Goal: Task Accomplishment & Management: Manage account settings

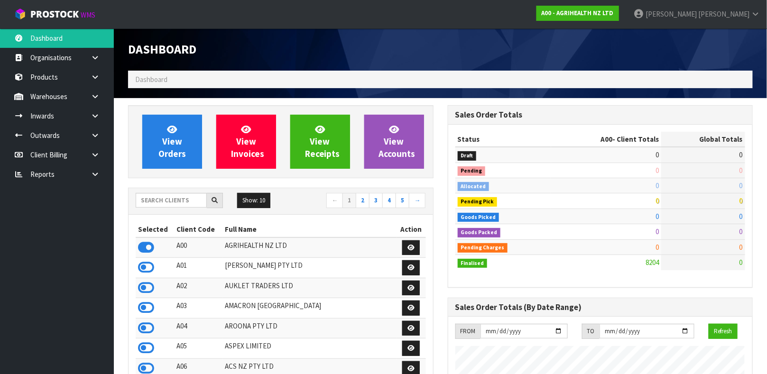
scroll to position [720, 319]
click at [163, 204] on input "text" at bounding box center [171, 200] width 71 height 15
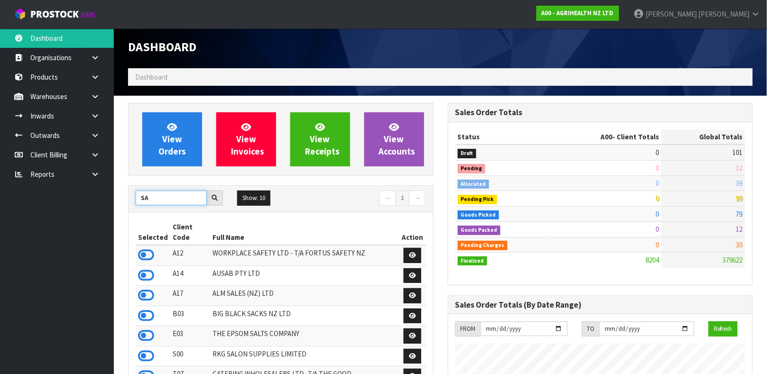
scroll to position [0, 0]
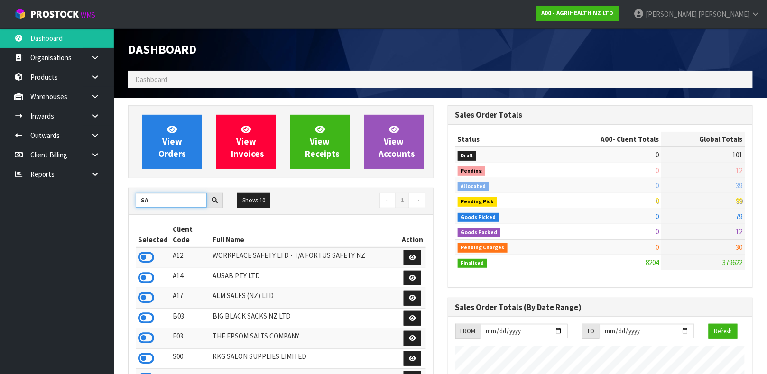
type input "S"
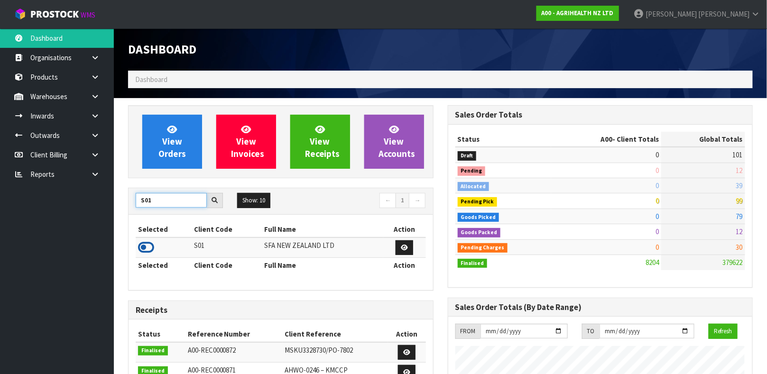
type input "S01"
click at [149, 248] on icon at bounding box center [146, 247] width 16 height 14
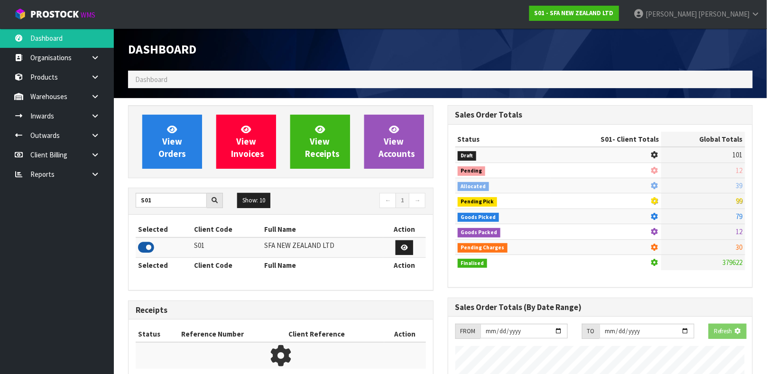
scroll to position [720, 319]
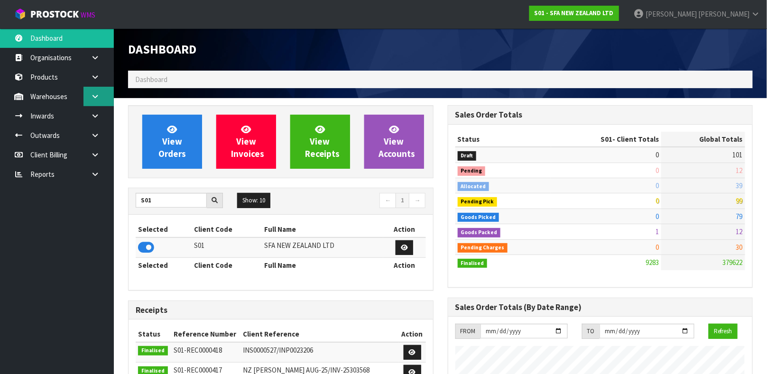
click at [90, 101] on link at bounding box center [98, 96] width 30 height 19
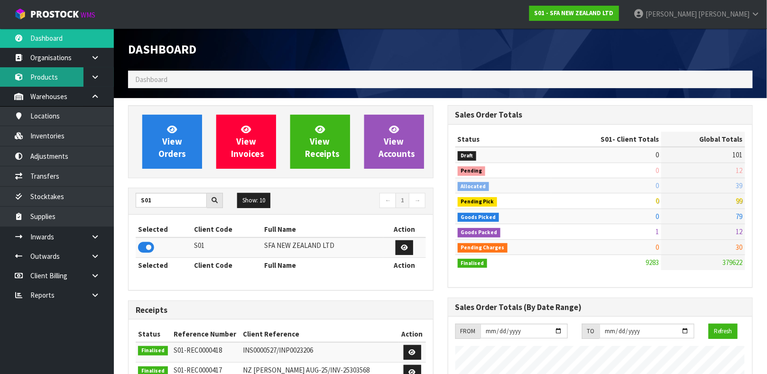
click at [69, 75] on link "Products" at bounding box center [57, 76] width 114 height 19
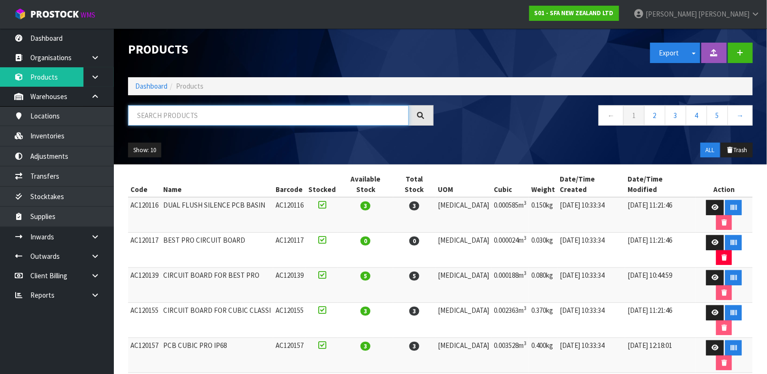
click at [199, 120] on input "text" at bounding box center [268, 115] width 281 height 20
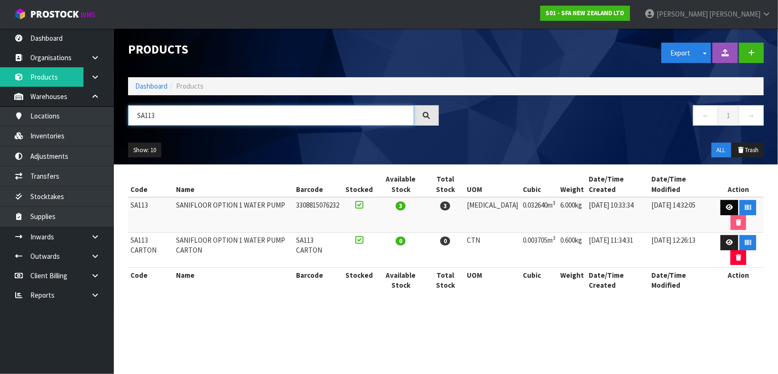
type input "SA113"
click at [726, 204] on icon at bounding box center [729, 207] width 7 height 6
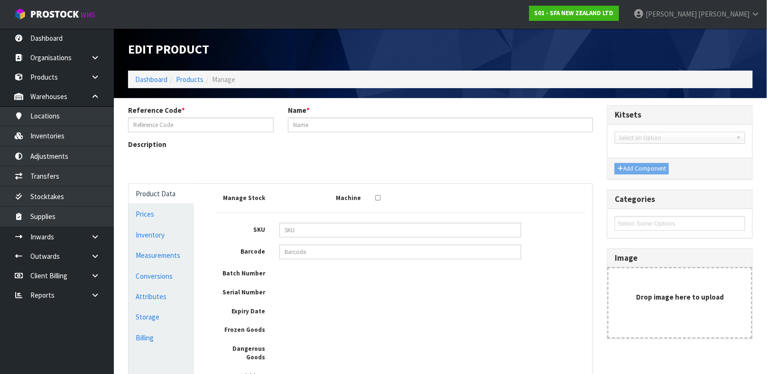
type input "SA113"
type input "SANIFLOOR OPTION 1 WATER PUMP"
type input "3308815076232"
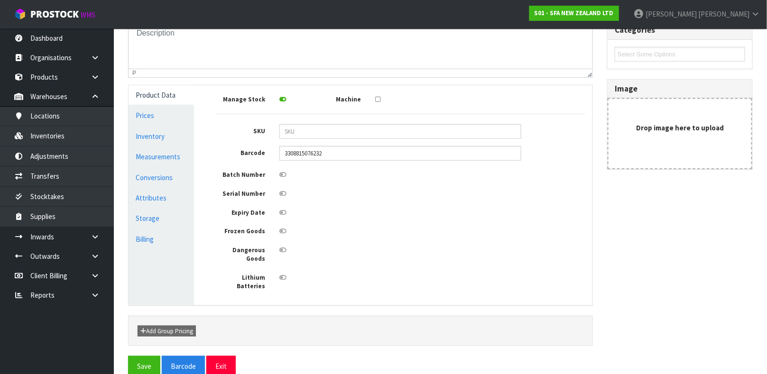
scroll to position [170, 0]
click at [166, 180] on link "Conversions" at bounding box center [161, 176] width 65 height 19
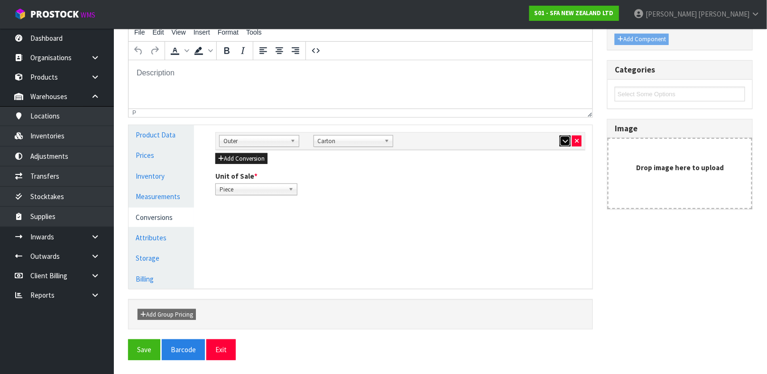
click at [563, 141] on icon "button" at bounding box center [565, 141] width 5 height 6
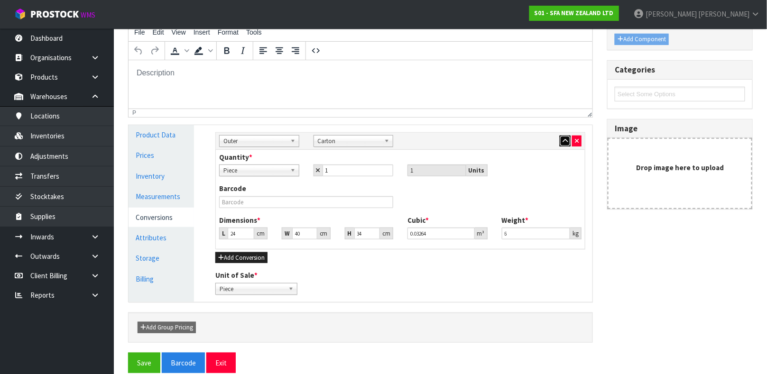
click at [563, 141] on icon "button" at bounding box center [565, 141] width 5 height 6
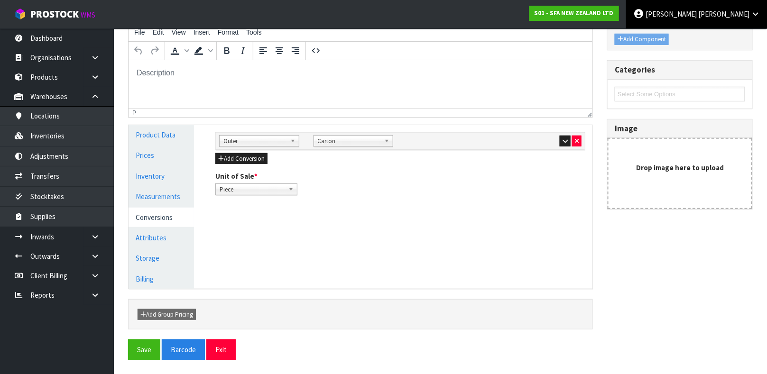
click at [738, 9] on span "[PERSON_NAME]" at bounding box center [723, 13] width 51 height 9
click at [716, 37] on link "Logout" at bounding box center [729, 37] width 75 height 13
